Goal: Information Seeking & Learning: Learn about a topic

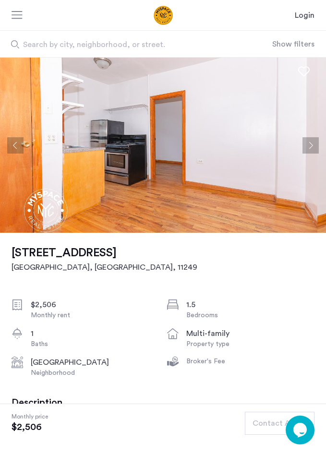
drag, startPoint x: 200, startPoint y: 139, endPoint x: 123, endPoint y: 145, distance: 77.5
click at [123, 145] on img at bounding box center [154, 145] width 326 height 175
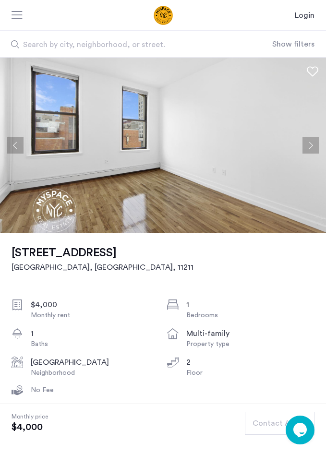
drag, startPoint x: 198, startPoint y: 129, endPoint x: 184, endPoint y: 126, distance: 14.1
click at [184, 126] on img at bounding box center [163, 145] width 326 height 175
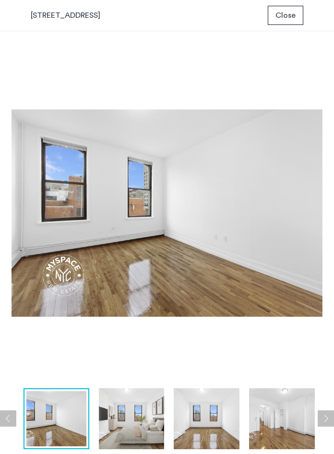
drag, startPoint x: 235, startPoint y: 200, endPoint x: 210, endPoint y: 213, distance: 27.7
click at [214, 204] on img at bounding box center [167, 213] width 311 height 341
click at [299, 413] on img at bounding box center [282, 418] width 66 height 61
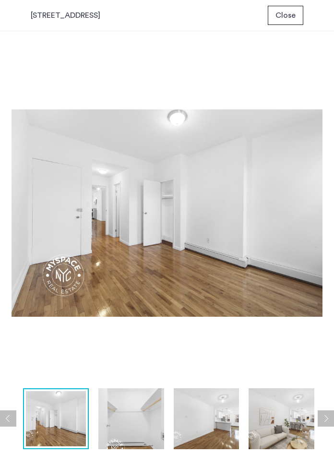
click at [325, 416] on button "Next apartment" at bounding box center [326, 418] width 16 height 16
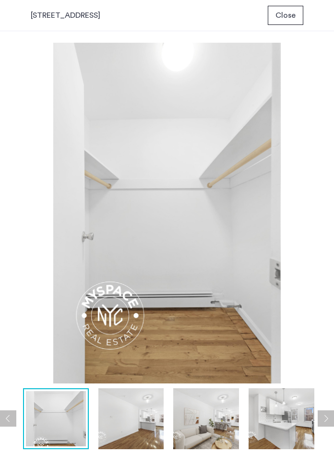
click at [325, 416] on button "Next apartment" at bounding box center [326, 418] width 16 height 16
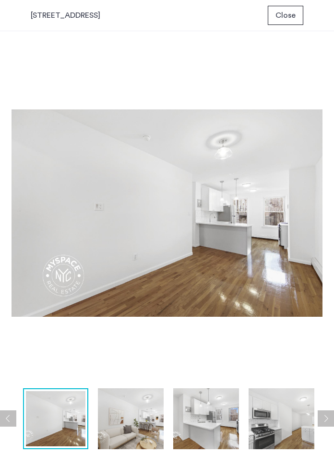
click at [325, 416] on button "Next apartment" at bounding box center [326, 418] width 16 height 16
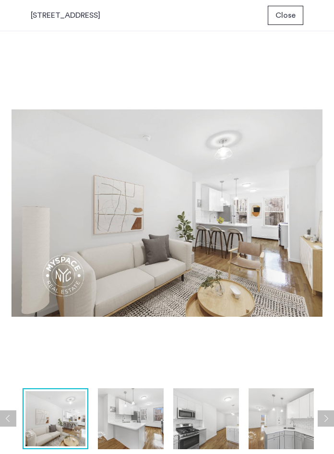
click at [325, 416] on button "Next apartment" at bounding box center [326, 418] width 16 height 16
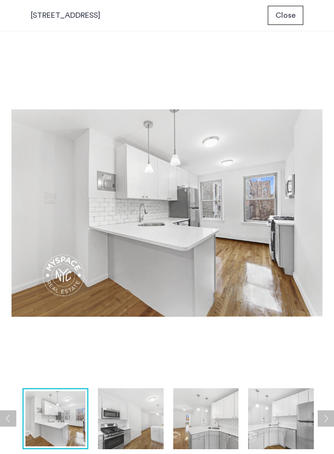
drag, startPoint x: 58, startPoint y: 328, endPoint x: 78, endPoint y: 320, distance: 22.0
click at [63, 326] on img at bounding box center [167, 213] width 311 height 341
click at [285, 13] on span "Close" at bounding box center [286, 16] width 20 height 12
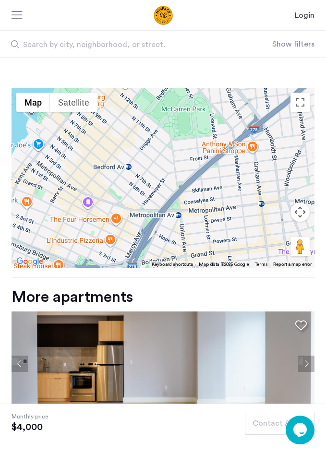
scroll to position [783, 0]
